Goal: Navigation & Orientation: Find specific page/section

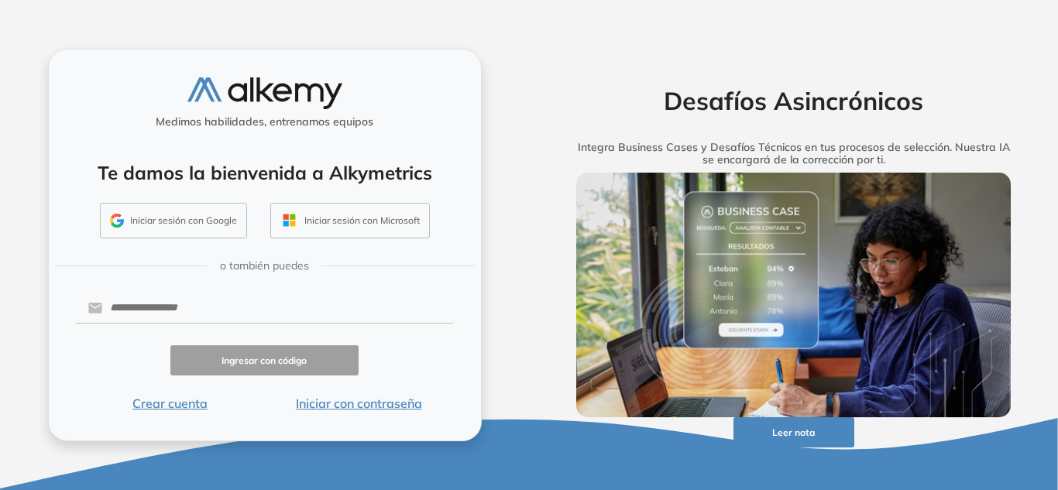
click at [225, 214] on button "Iniciar sesión con Google" at bounding box center [173, 221] width 147 height 36
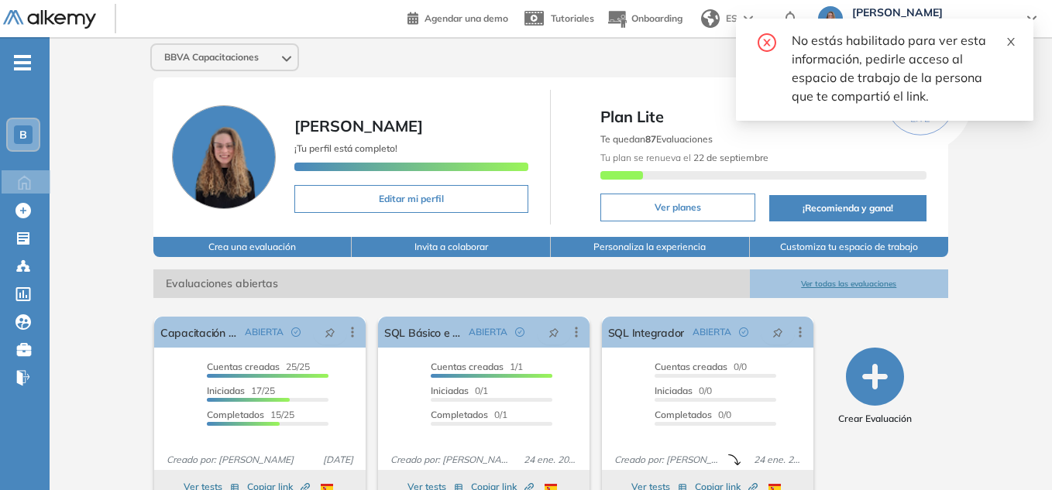
click at [1011, 33] on span at bounding box center [1011, 40] width 11 height 14
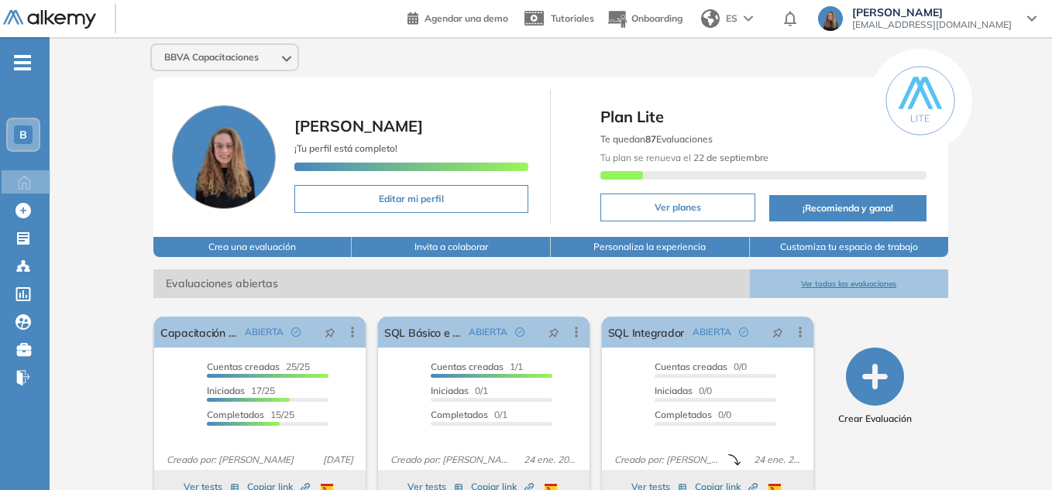
click at [223, 58] on span "BBVA Capacitaciones" at bounding box center [211, 57] width 95 height 12
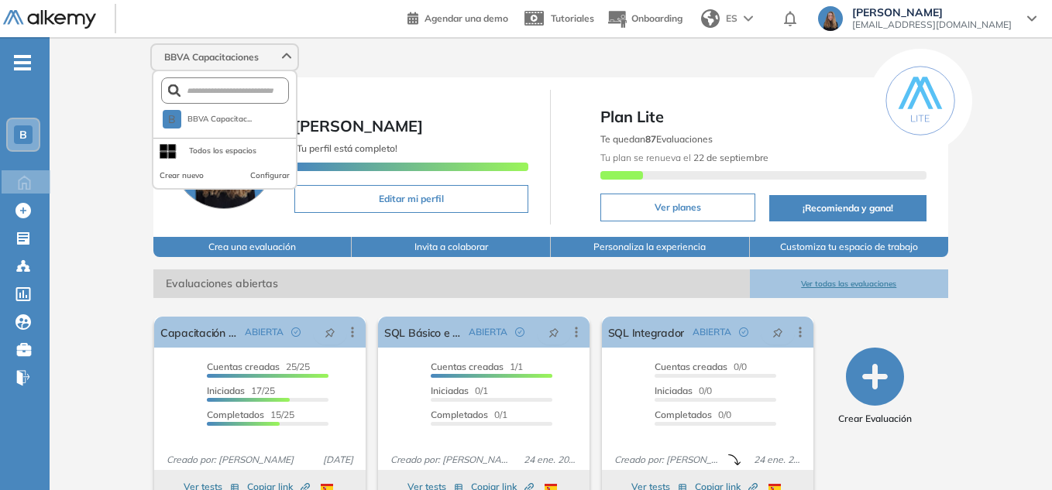
click at [223, 58] on span "BBVA Capacitaciones" at bounding box center [211, 57] width 95 height 12
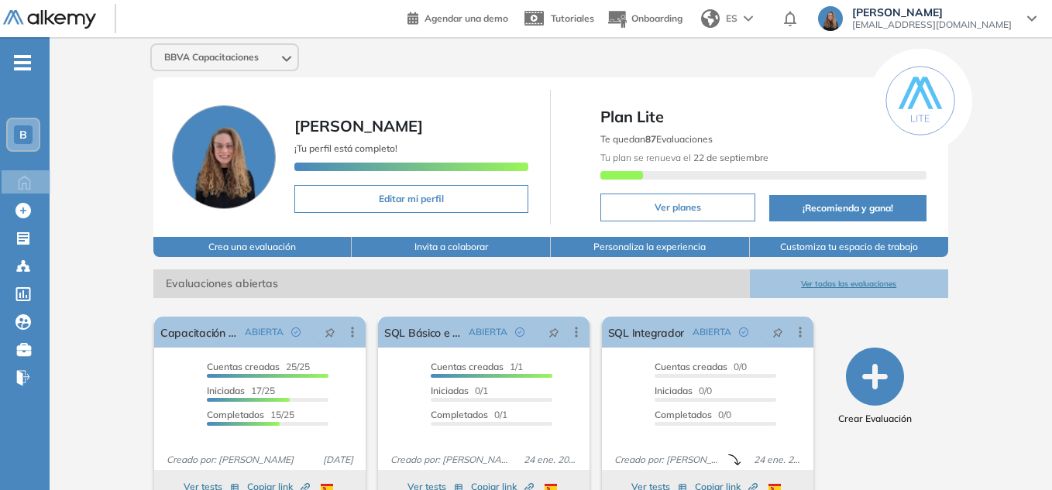
click at [26, 132] on span "B" at bounding box center [23, 135] width 8 height 12
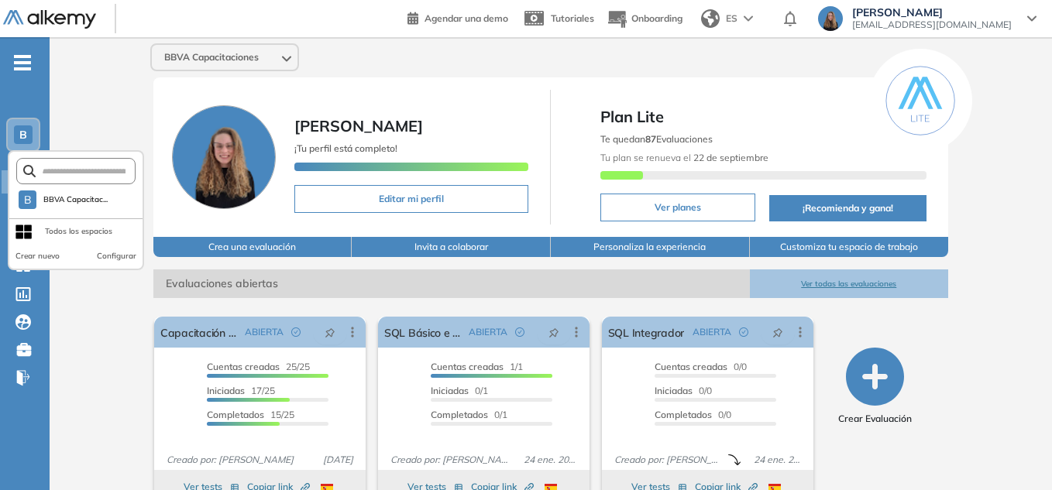
click at [71, 234] on div "Todos los espacios" at bounding box center [78, 231] width 67 height 12
